Goal: Information Seeking & Learning: Learn about a topic

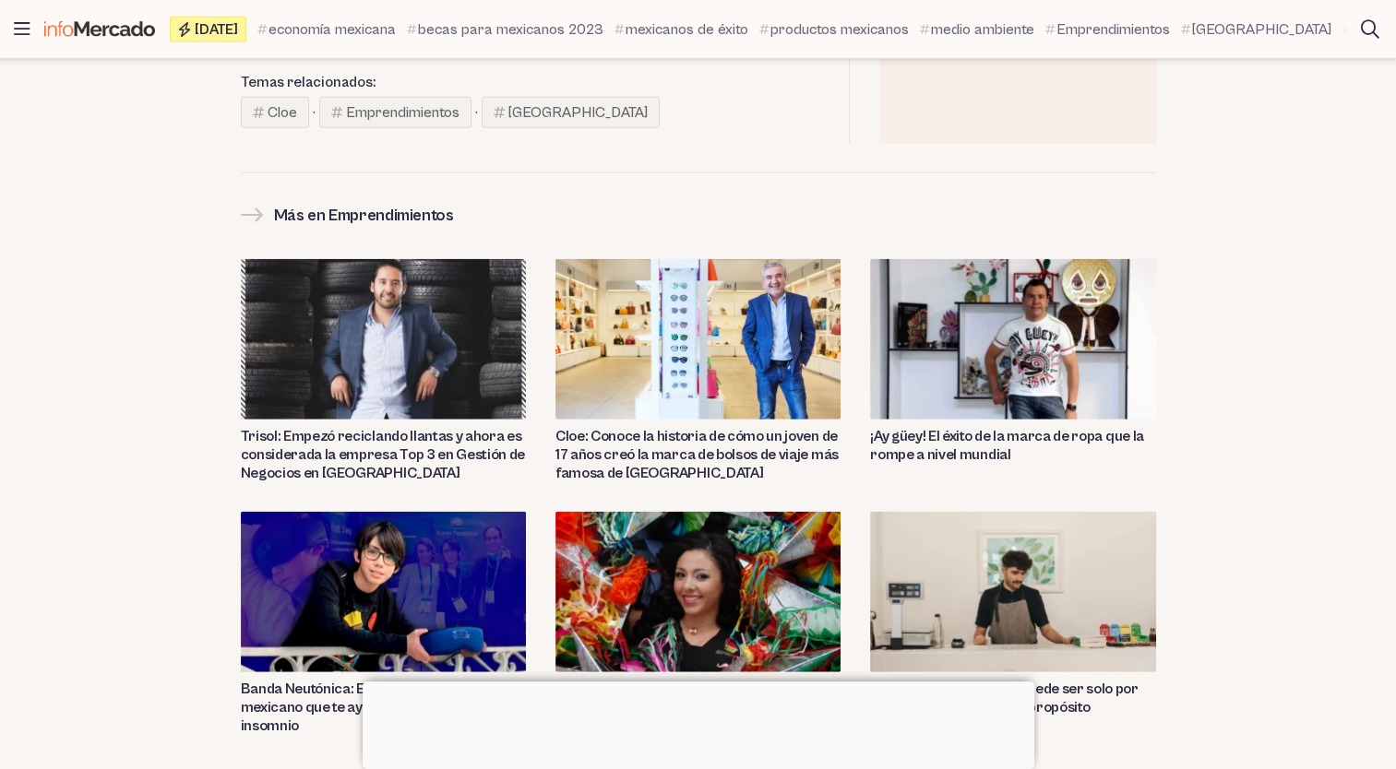
scroll to position [4731, 0]
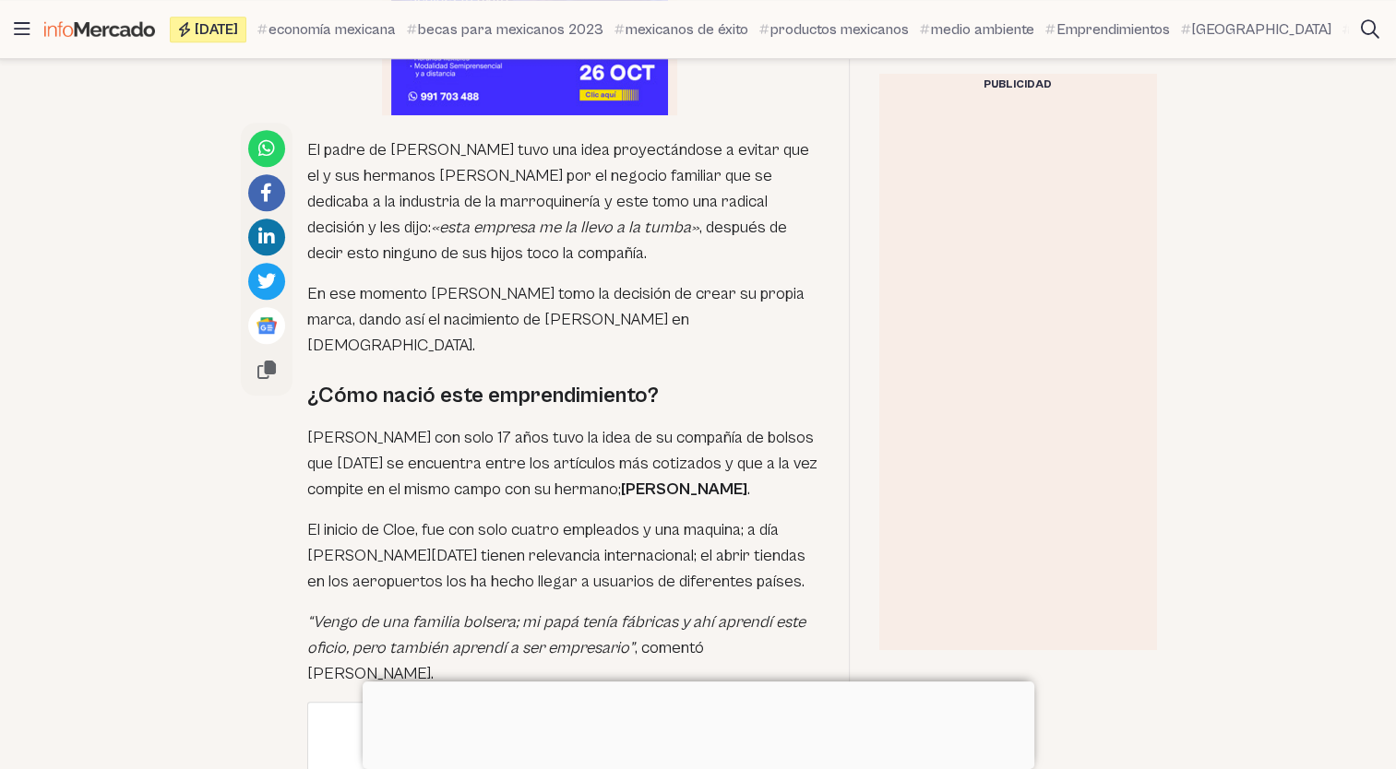
scroll to position [1119, 0]
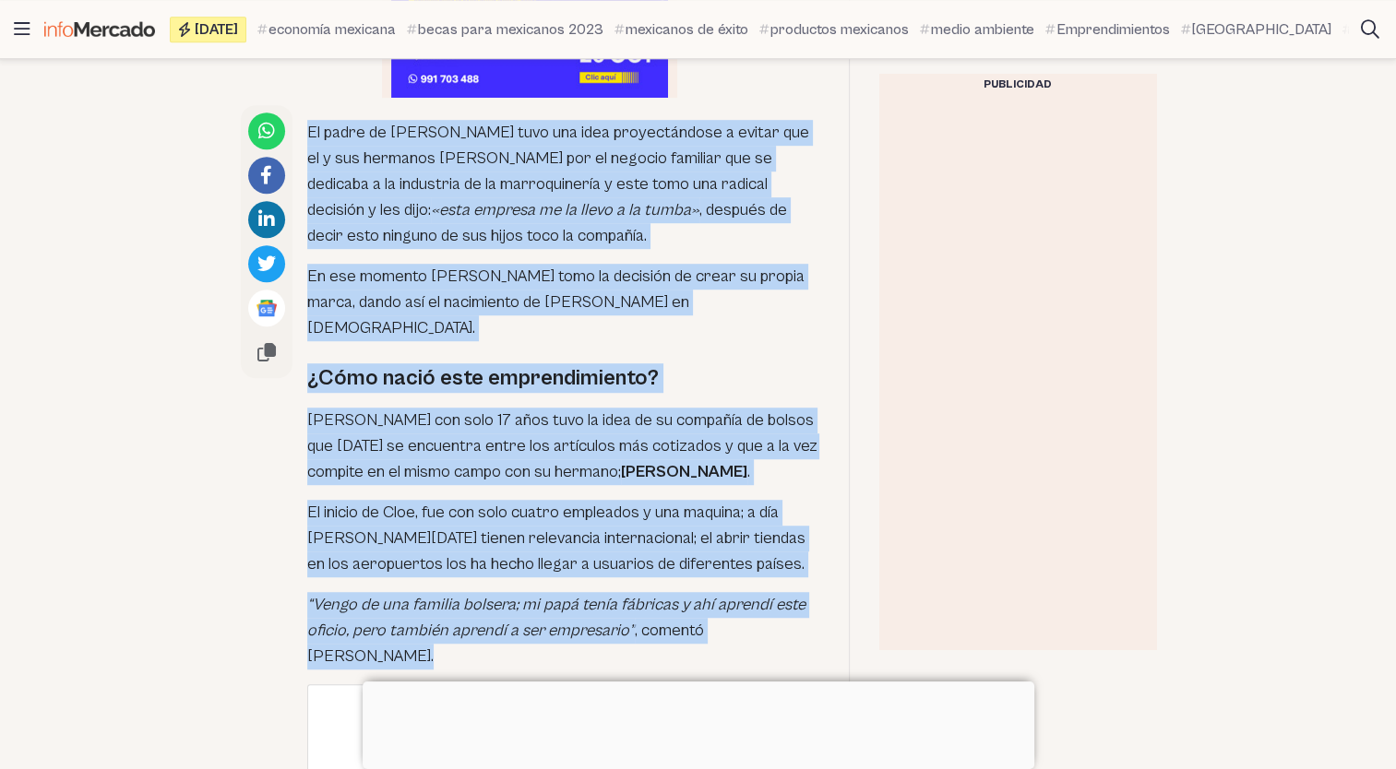
drag, startPoint x: 309, startPoint y: 127, endPoint x: 411, endPoint y: 622, distance: 504.8
copy div "Lo ipsum do Sitame Cons Adipisc elit sed doei temporincidid u labore etd ma a e…"
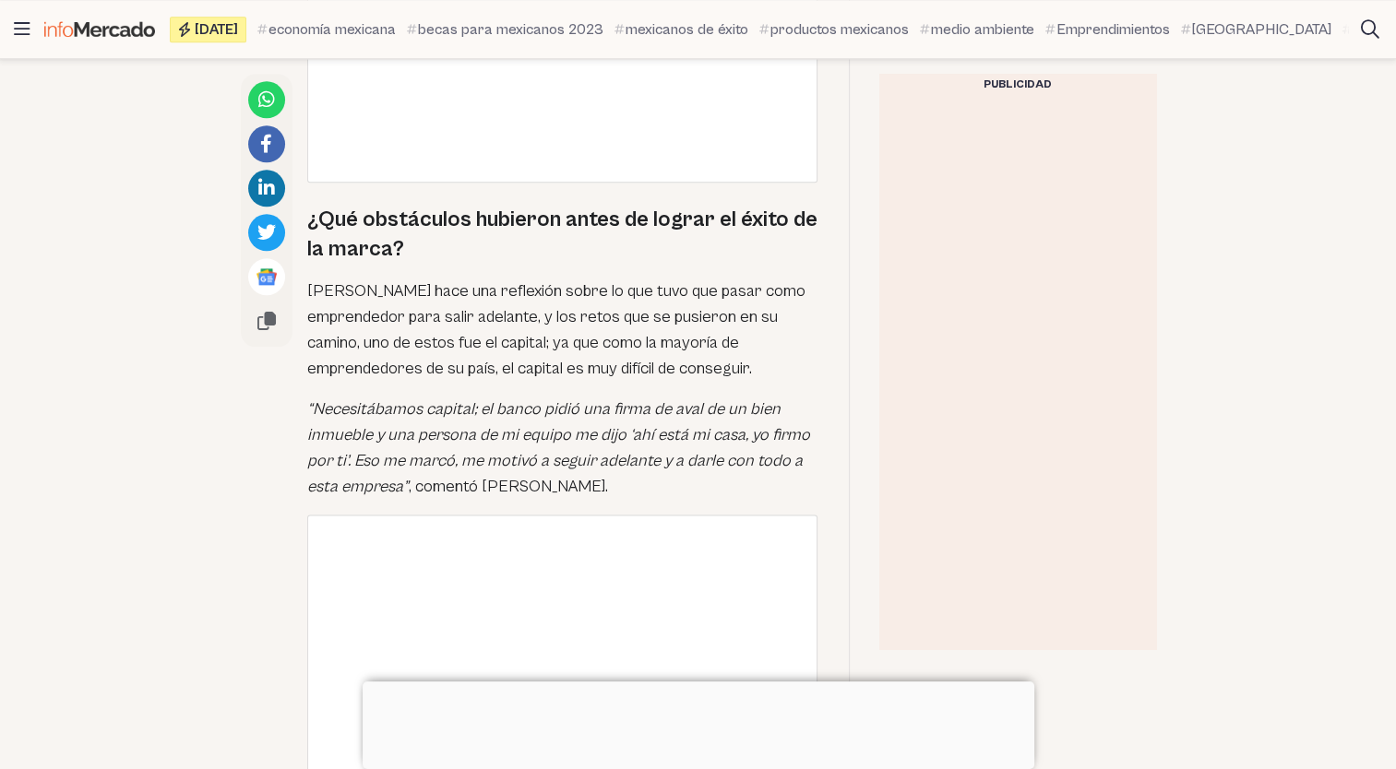
scroll to position [2251, 0]
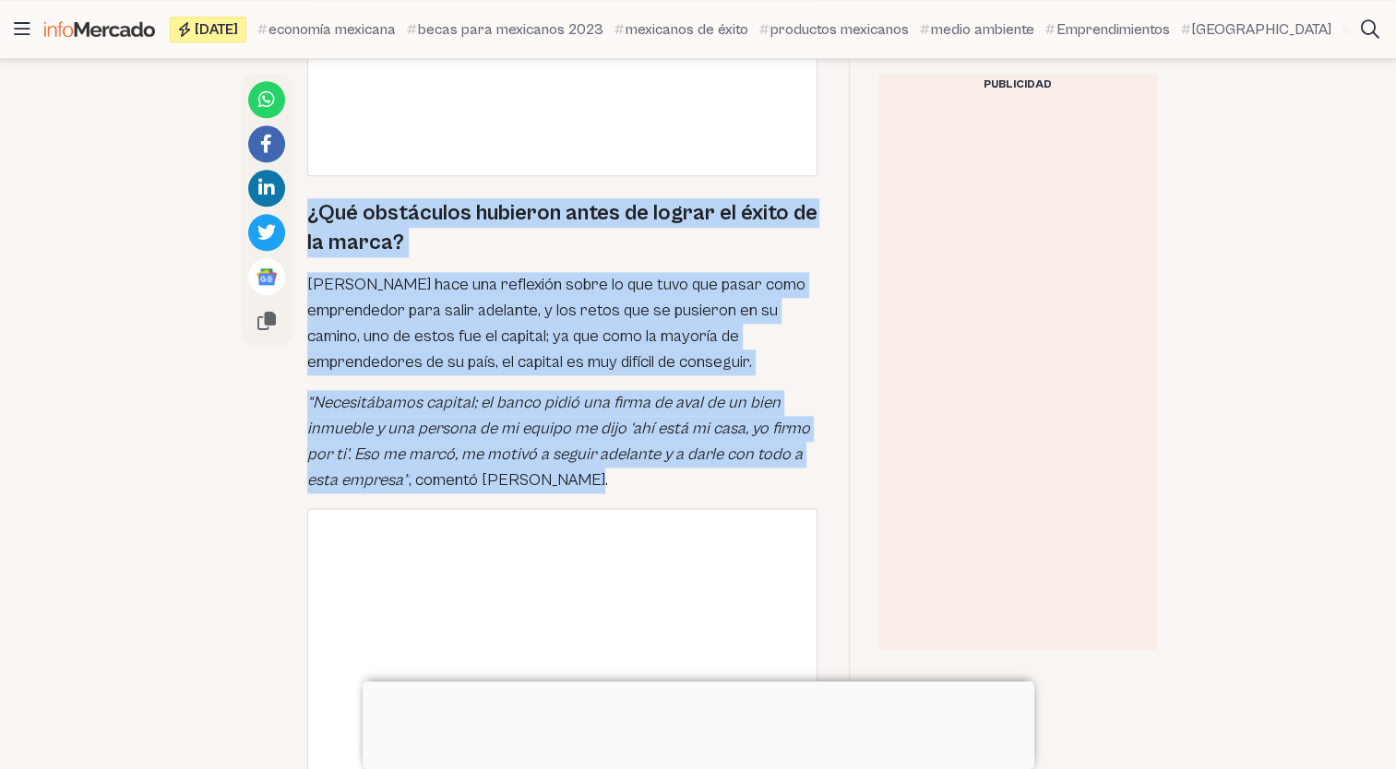
drag, startPoint x: 306, startPoint y: 168, endPoint x: 575, endPoint y: 424, distance: 371.3
click at [575, 424] on div "El padre de [PERSON_NAME] tuvo una idea proyectándose a evitar que el y sus her…" at bounding box center [563, 473] width 512 height 3000
copy div "¿Qué obstáculos hubieron antes de lograr el éxito de la marca? [PERSON_NAME] ha…"
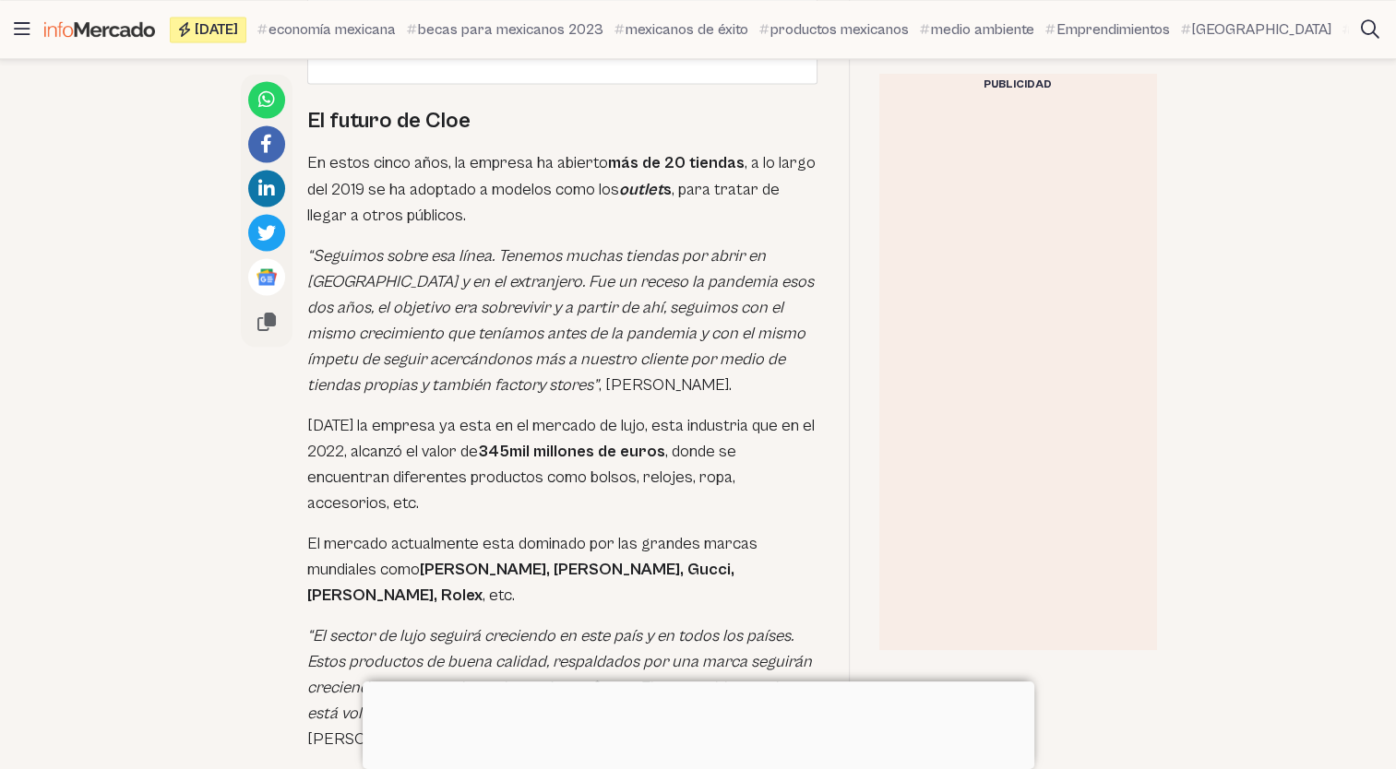
scroll to position [3286, 0]
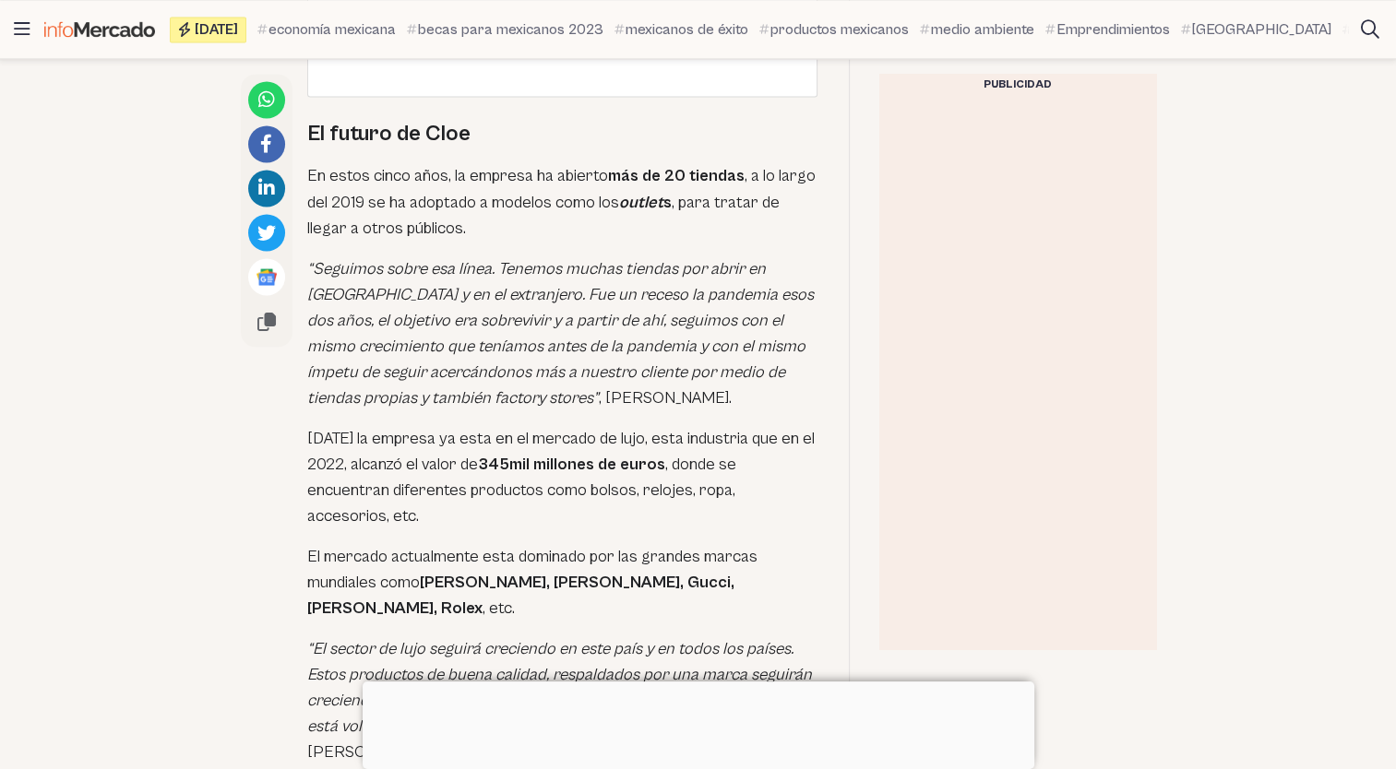
drag, startPoint x: 308, startPoint y: 77, endPoint x: 465, endPoint y: 673, distance: 617.1
copy div "Lo ipsumd si Amet Co adipi elits doei, te incidid ut laboree dol ma 68 aliquae …"
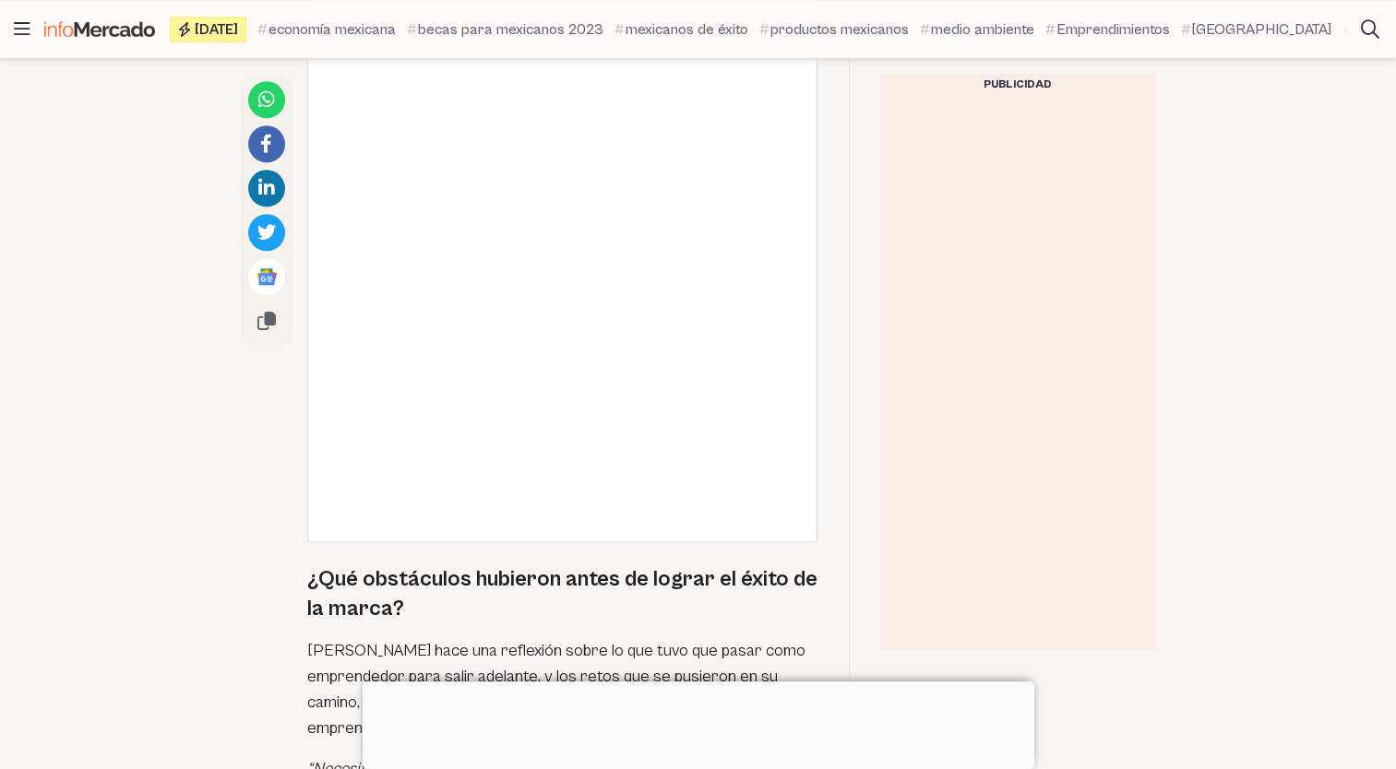
scroll to position [1897, 0]
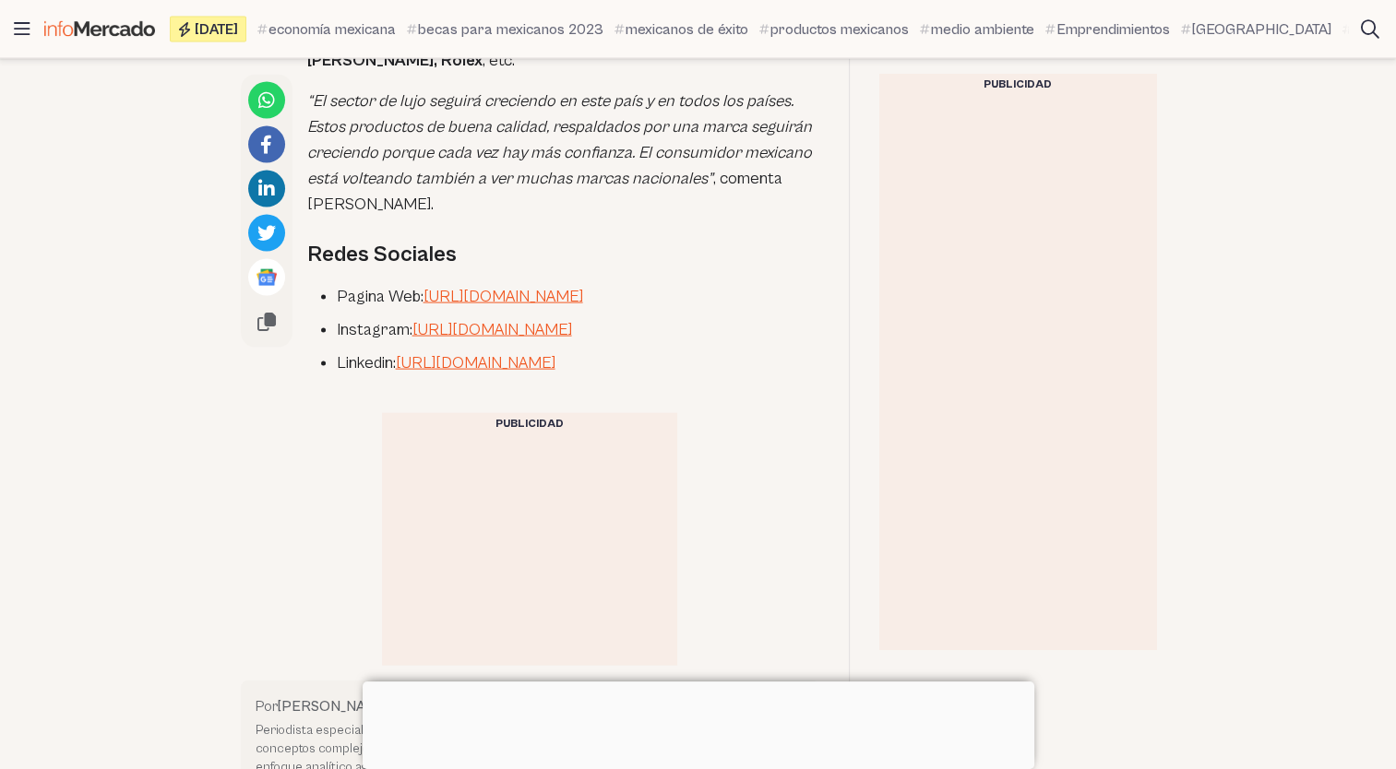
scroll to position [3820, 0]
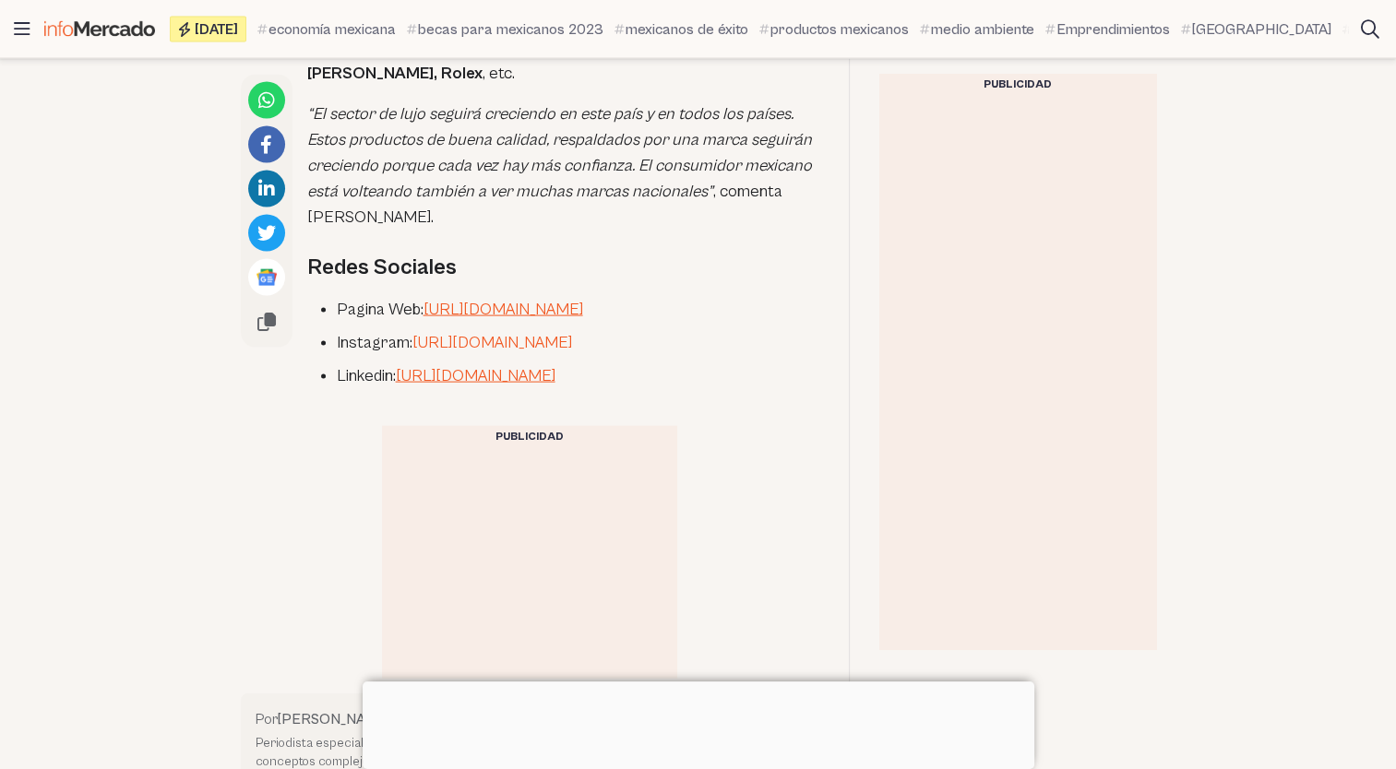
click at [572, 333] on link "[URL][DOMAIN_NAME]" at bounding box center [492, 342] width 160 height 19
